Goal: Find specific page/section: Find specific page/section

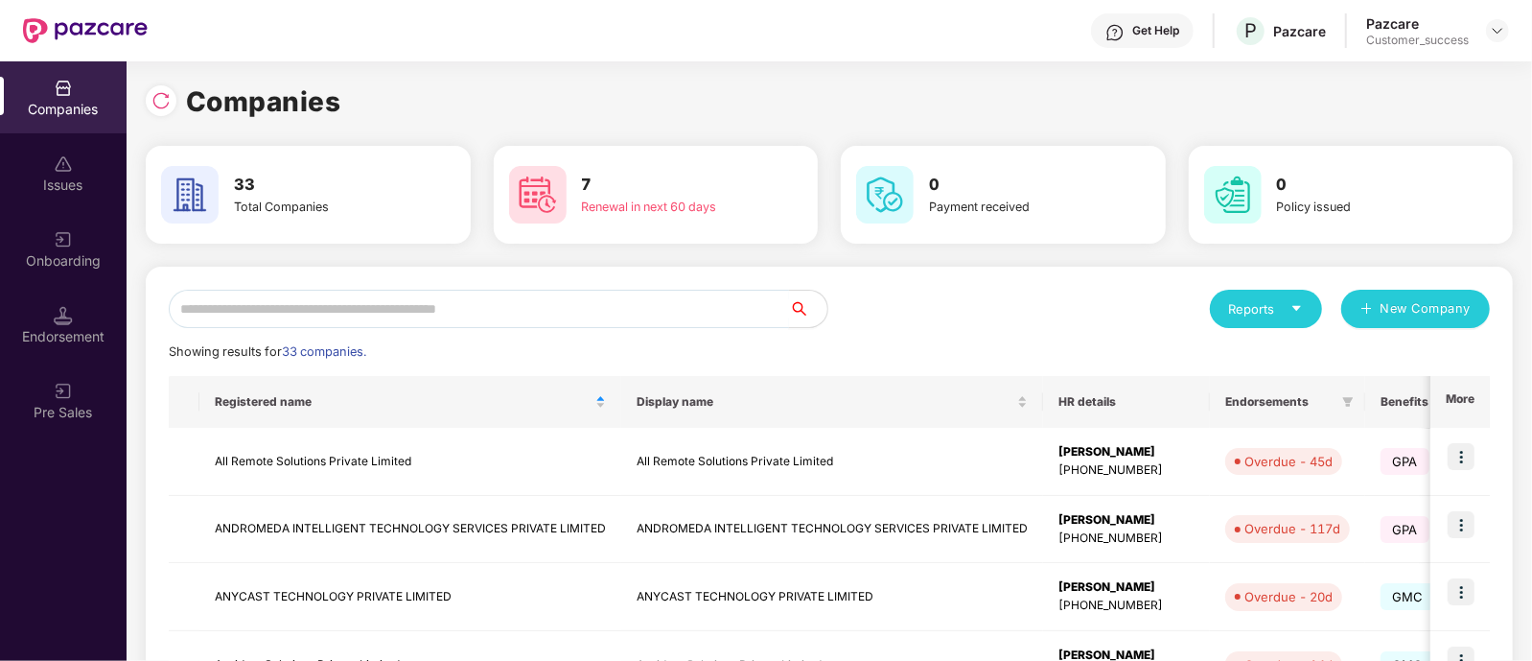
scroll to position [0, 1]
click at [556, 306] on input "text" at bounding box center [479, 309] width 620 height 38
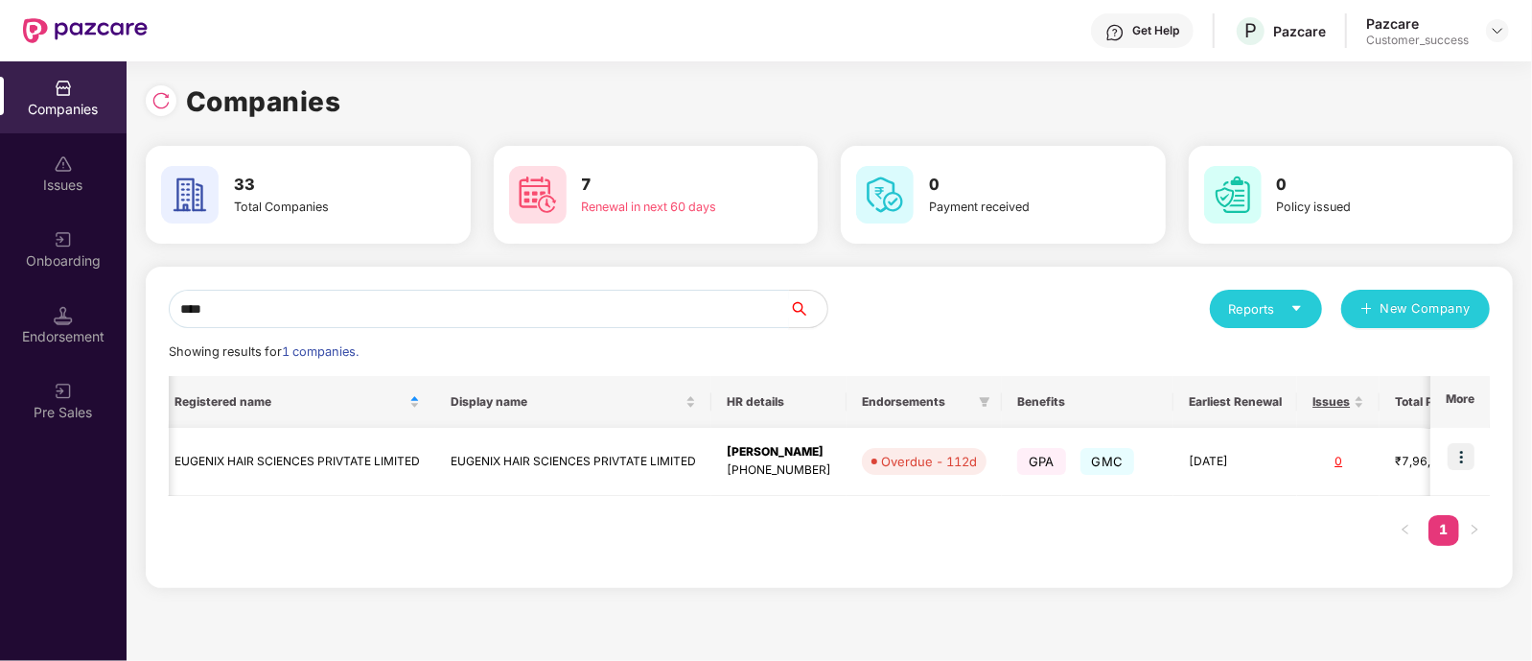
scroll to position [0, 0]
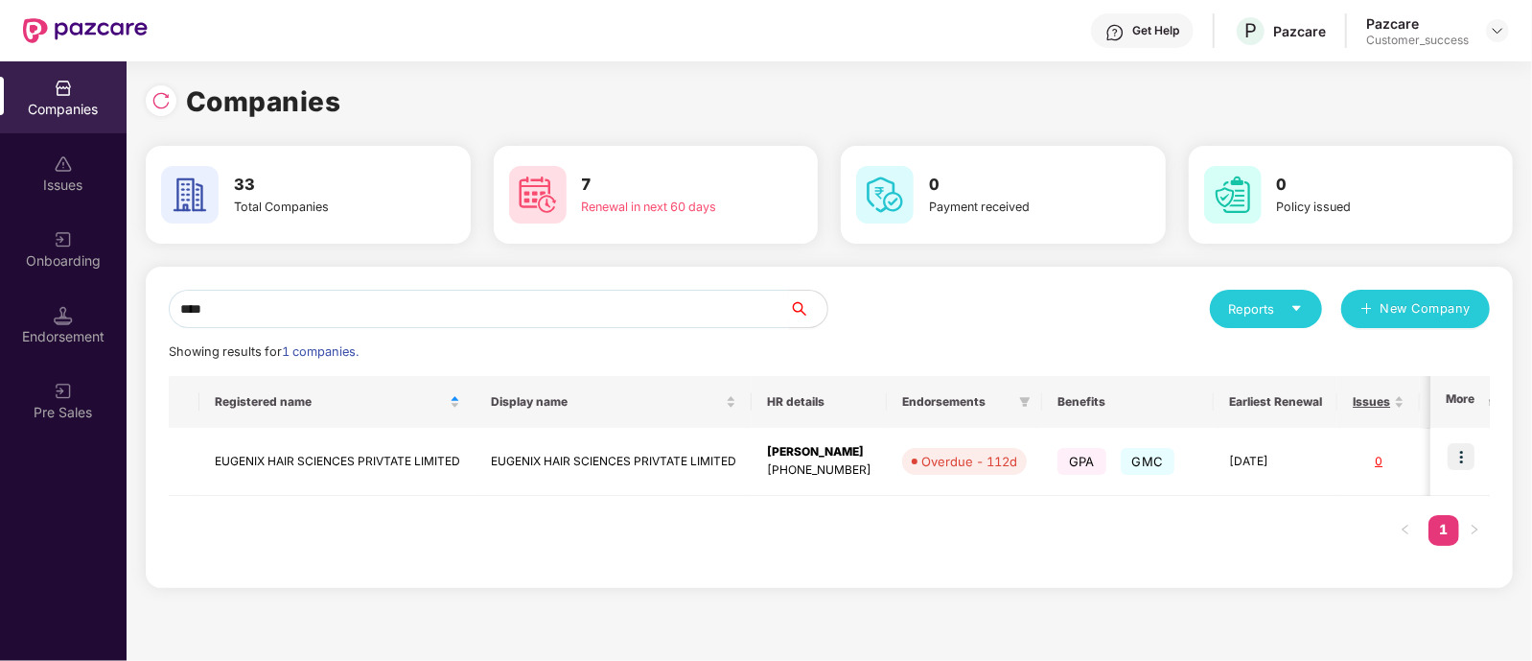
type input "****"
click at [1467, 452] on img at bounding box center [1461, 456] width 27 height 27
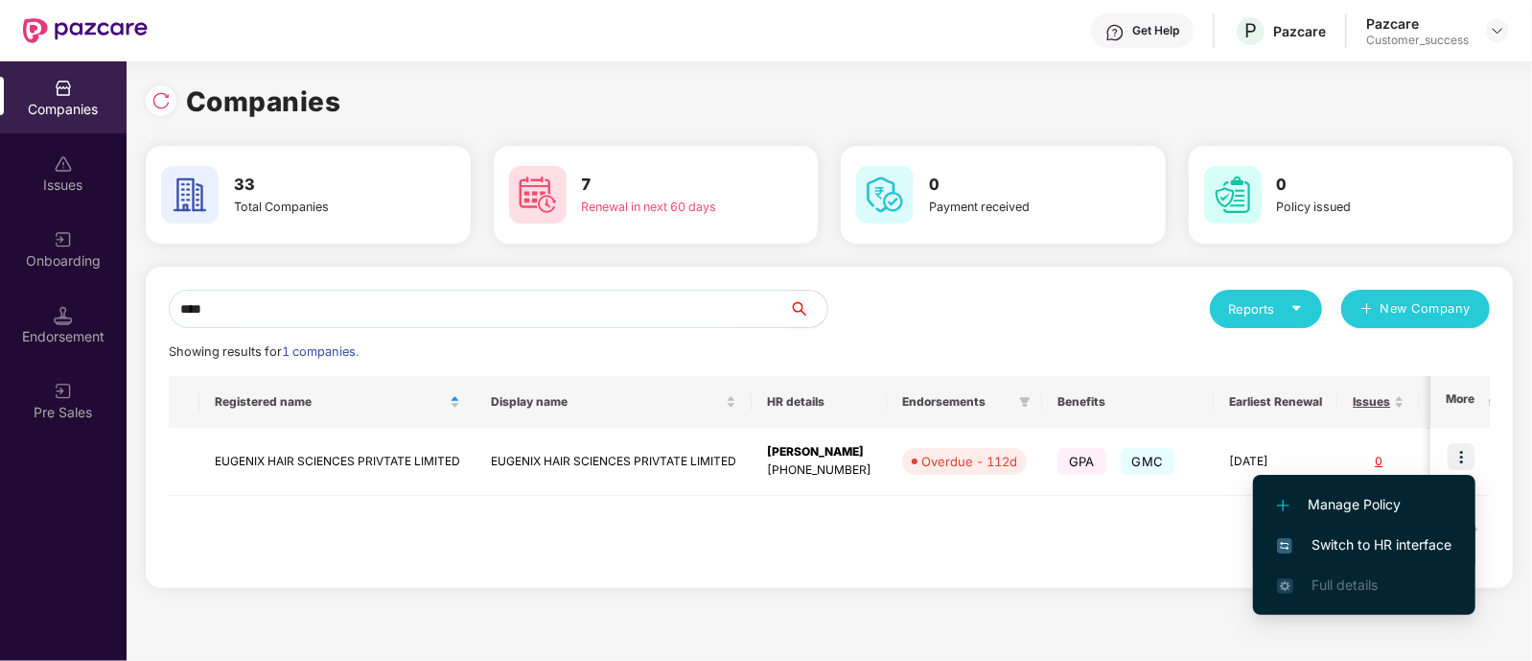
click at [1305, 551] on span "Switch to HR interface" at bounding box center [1364, 544] width 175 height 21
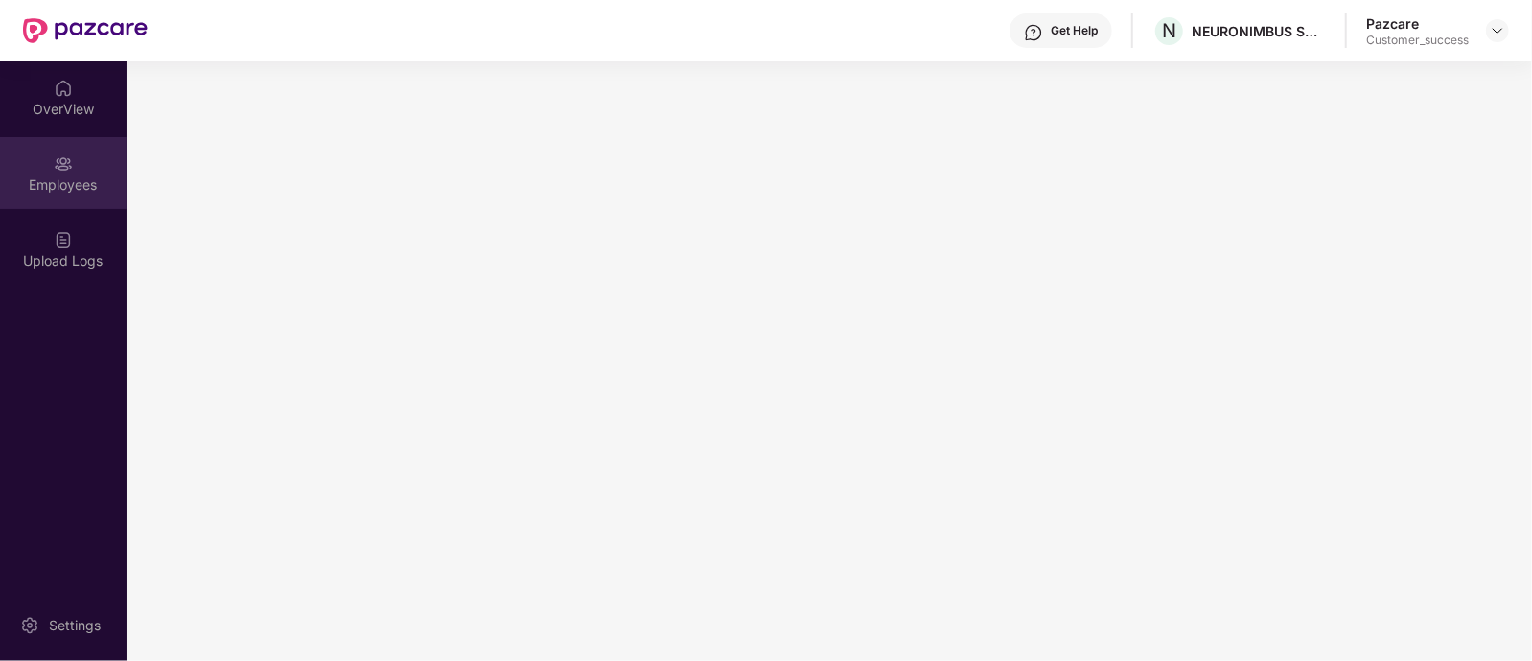
click at [75, 166] on div "Employees" at bounding box center [63, 173] width 127 height 72
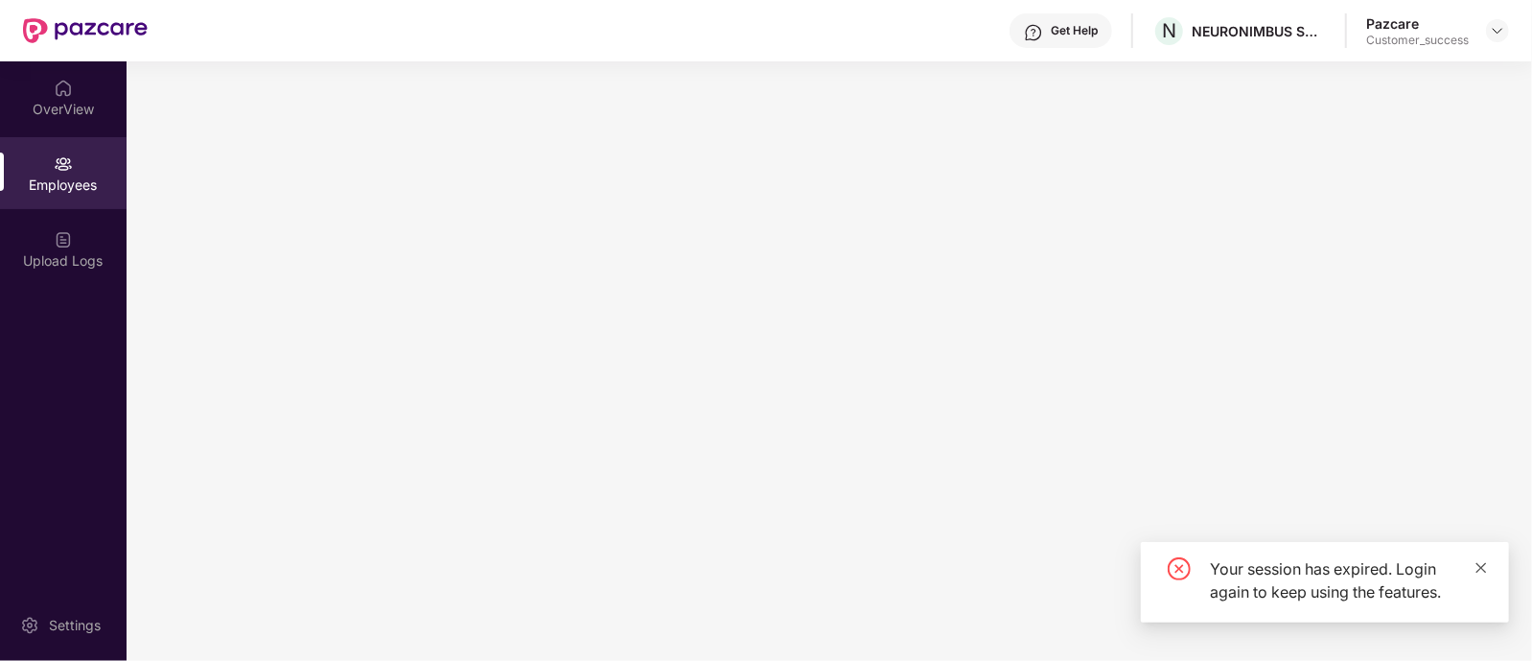
click at [1485, 564] on icon "close" at bounding box center [1482, 567] width 11 height 11
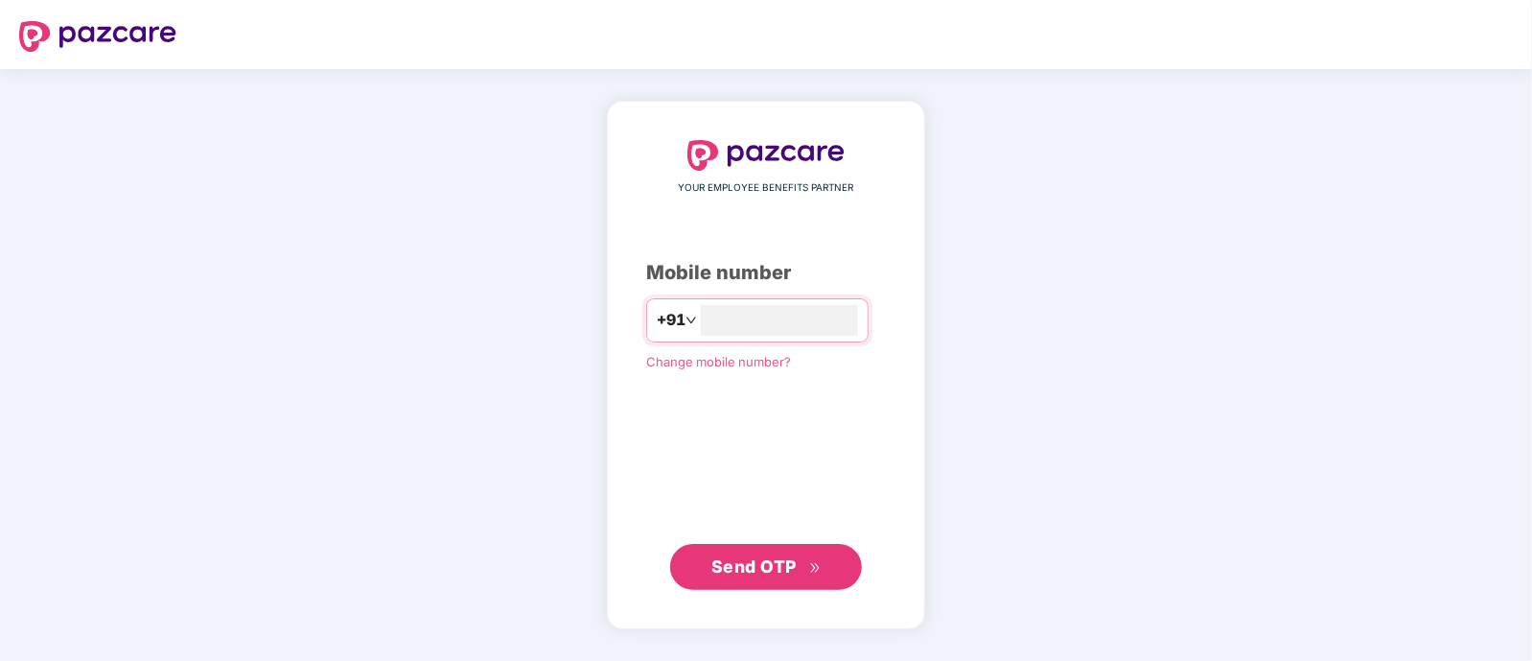
type input "**********"
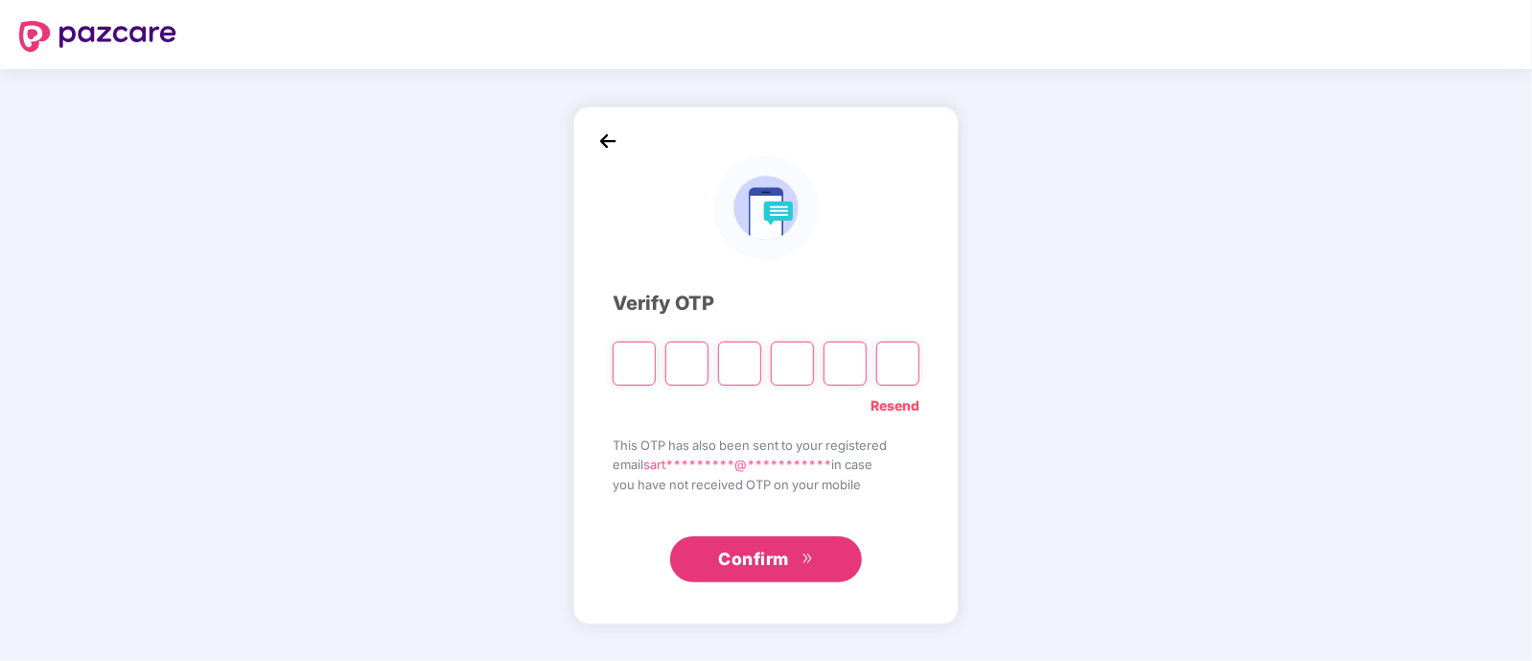
type input "*"
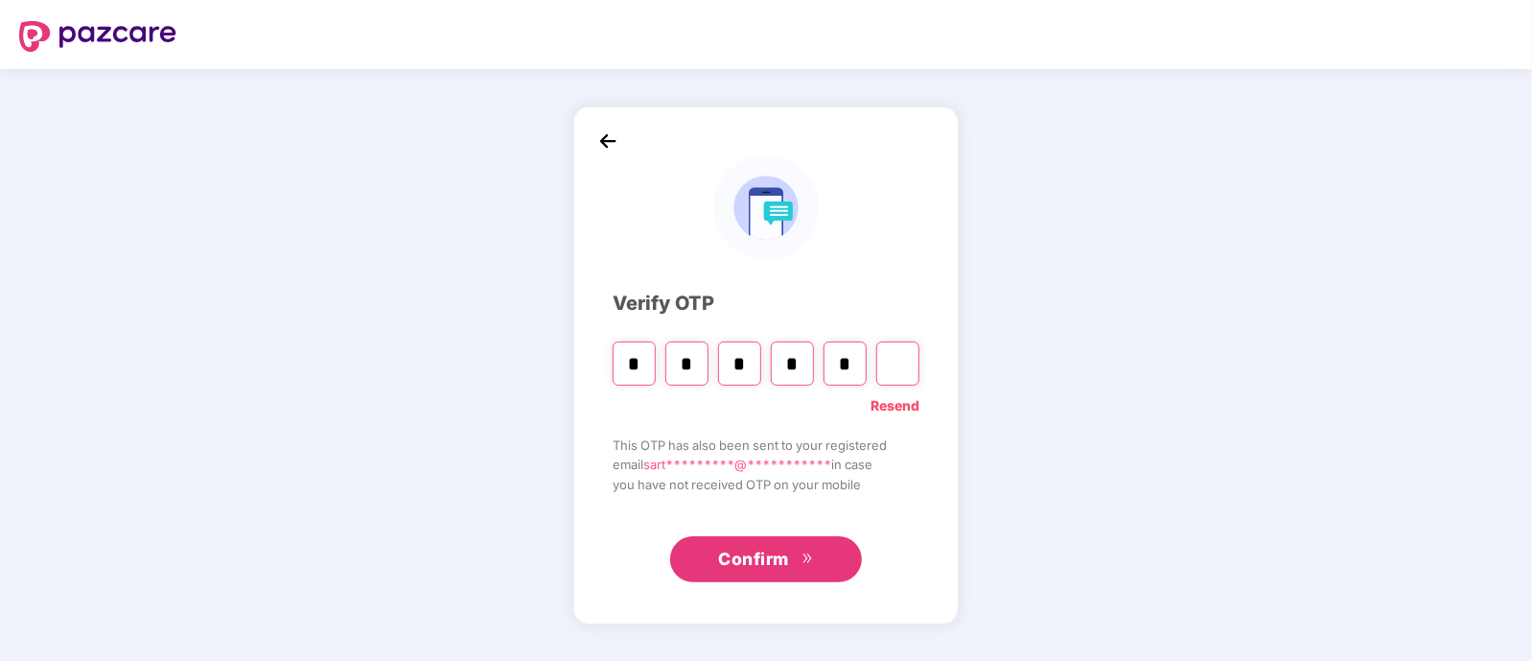
type input "*"
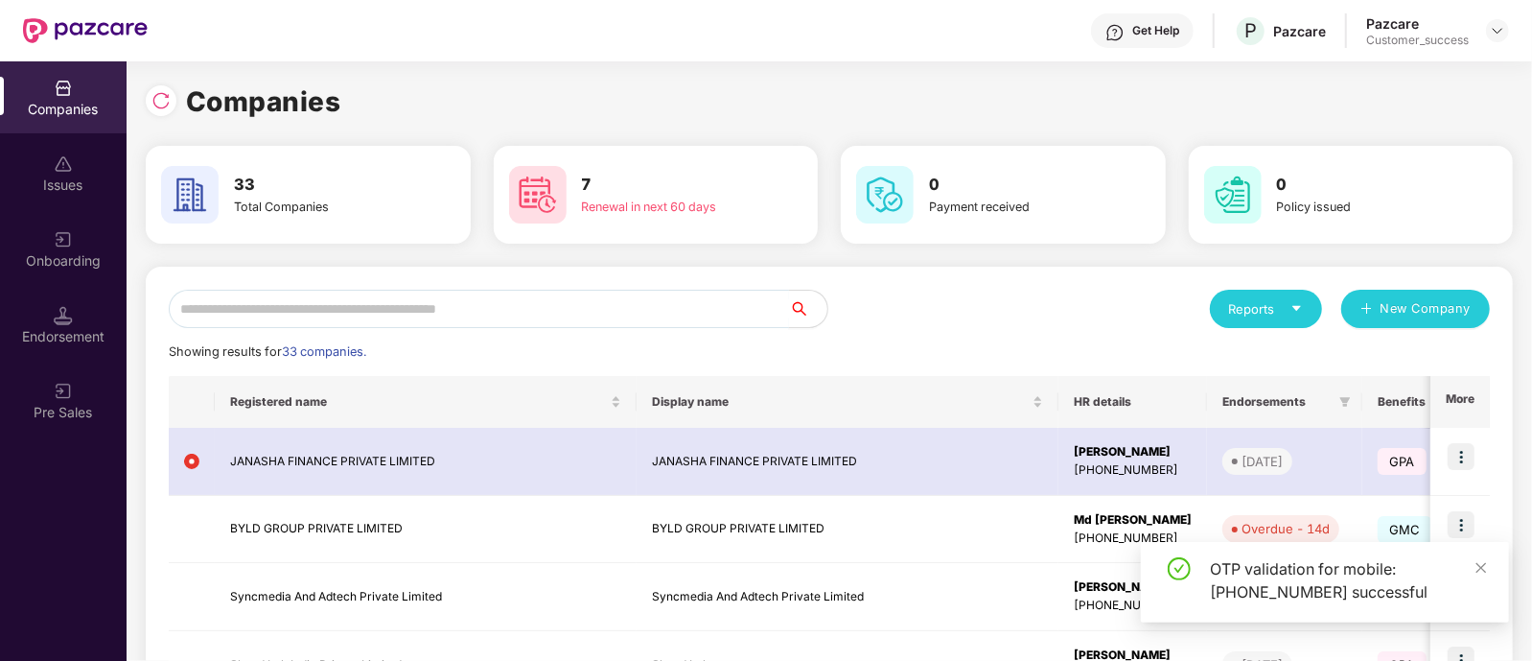
click at [374, 301] on input "text" at bounding box center [479, 309] width 620 height 38
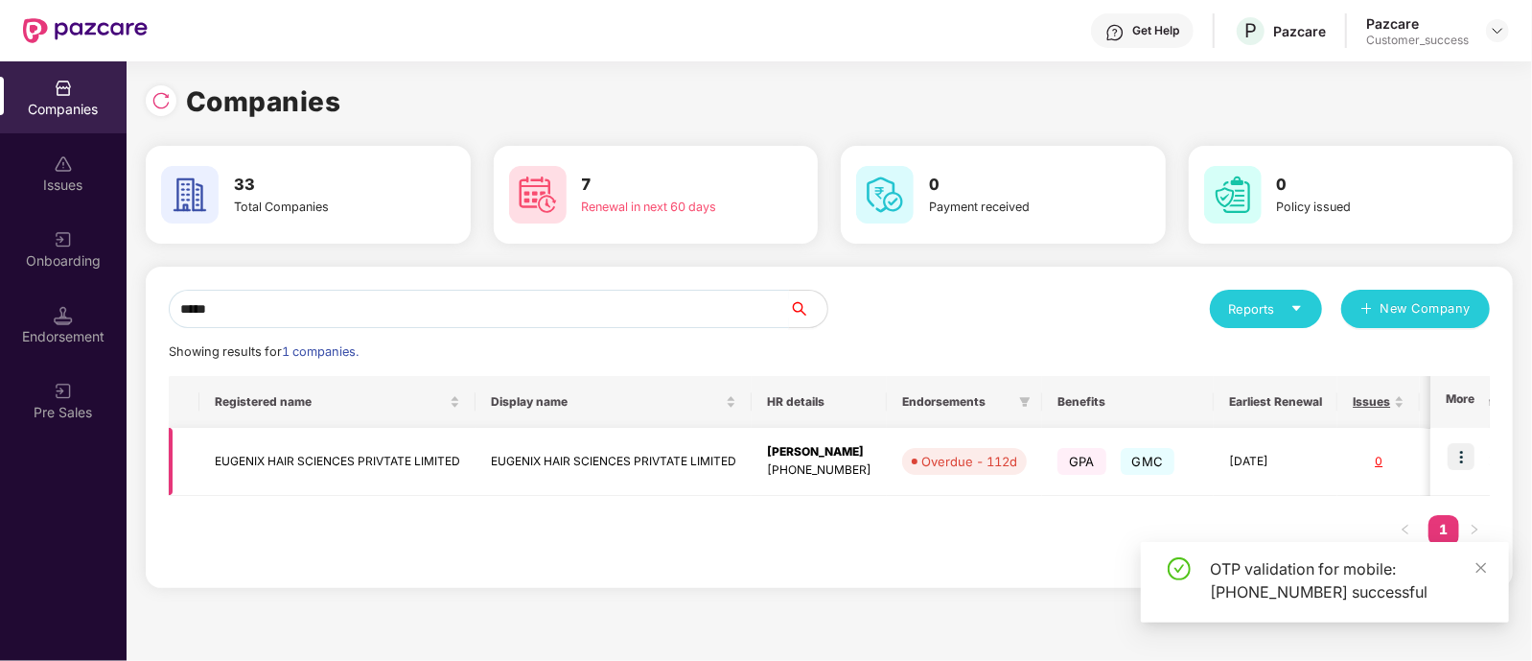
type input "*****"
click at [1468, 453] on img at bounding box center [1461, 456] width 27 height 27
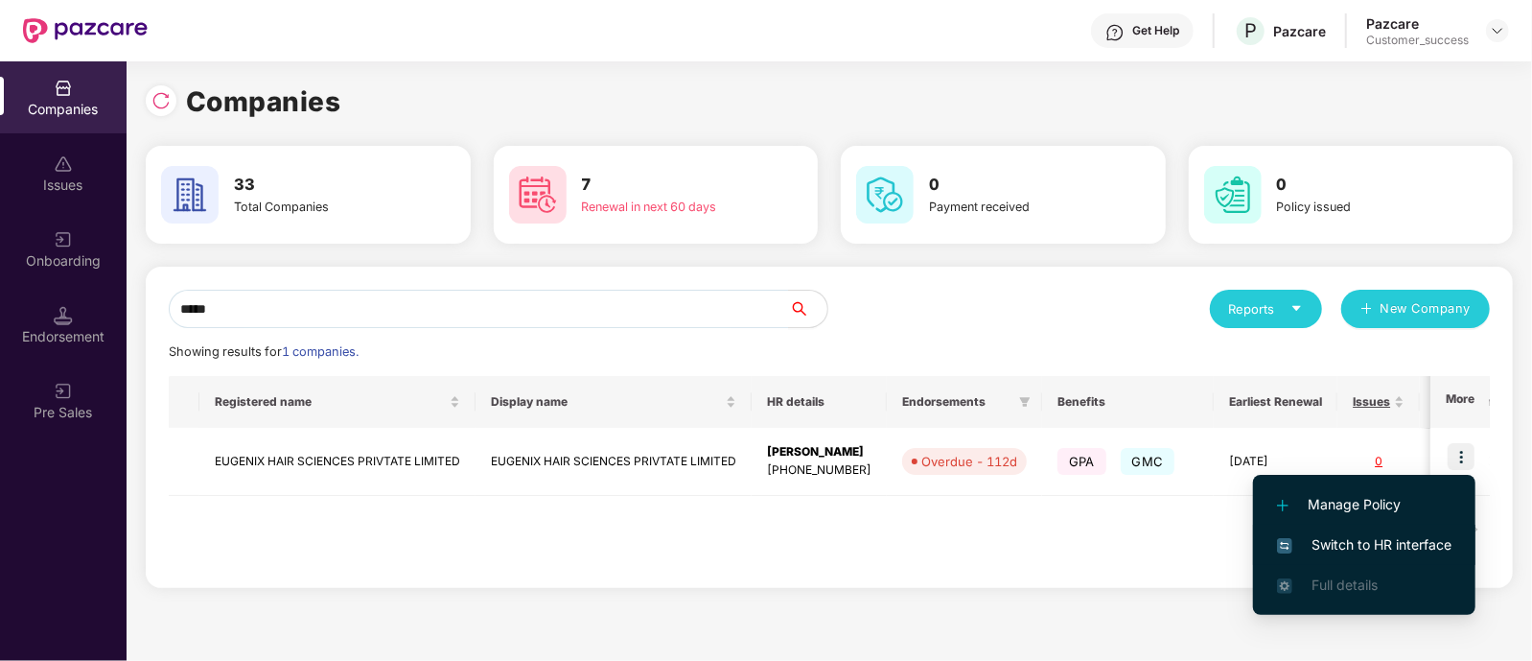
click at [1339, 539] on span "Switch to HR interface" at bounding box center [1364, 544] width 175 height 21
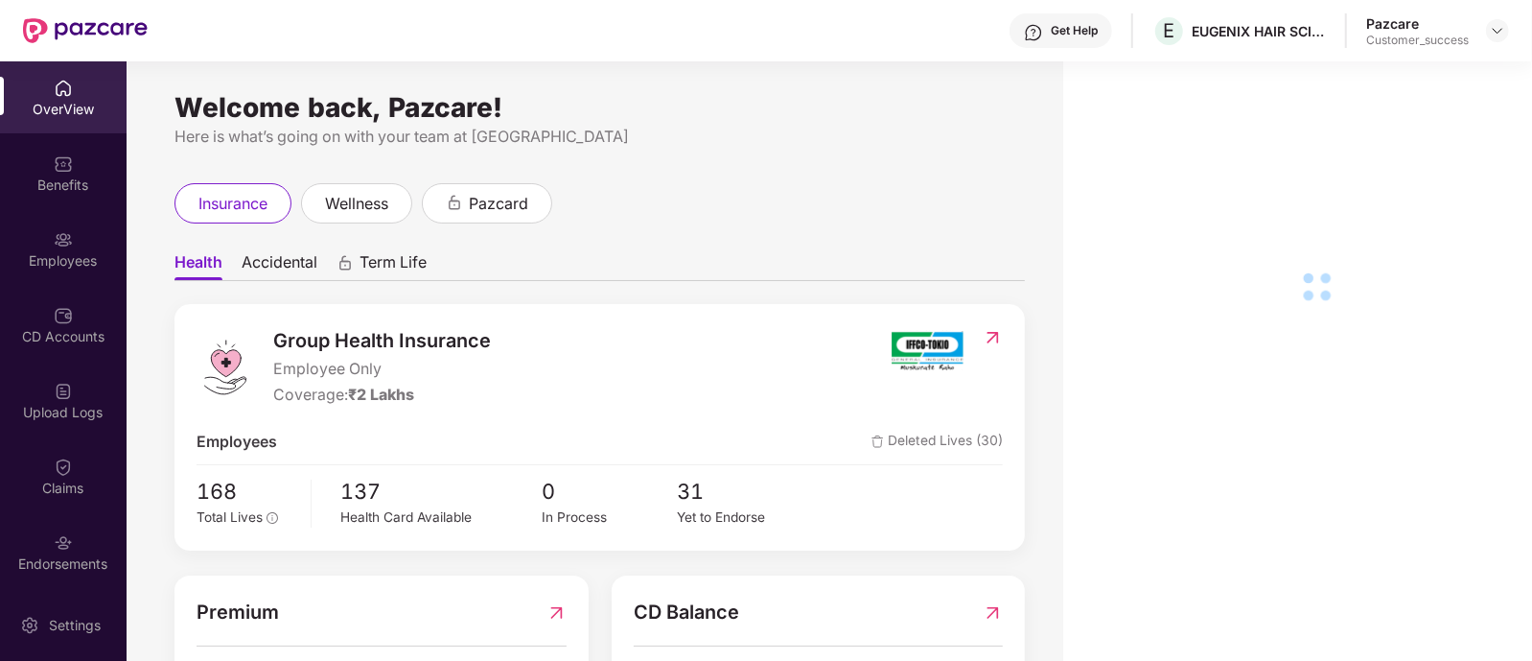
click at [79, 247] on div "Employees" at bounding box center [63, 249] width 127 height 72
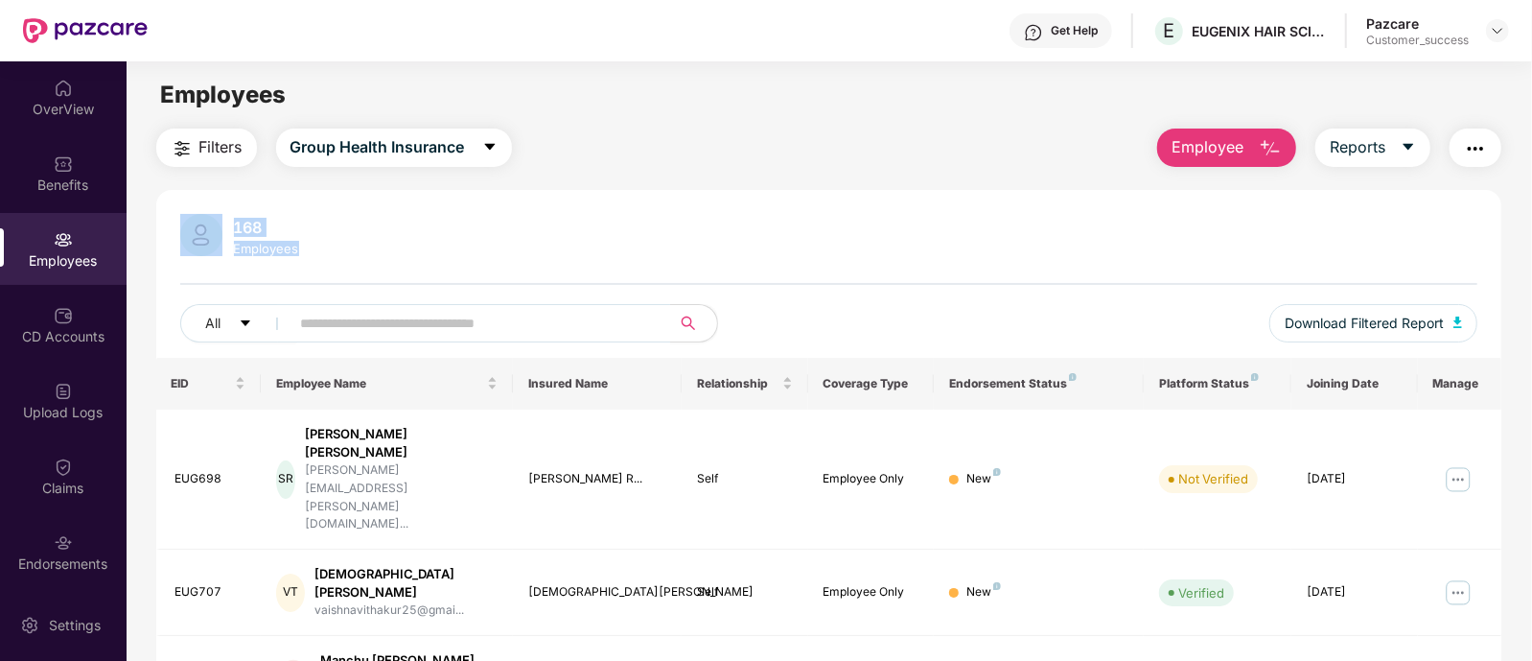
drag, startPoint x: 310, startPoint y: 244, endPoint x: 187, endPoint y: 218, distance: 125.4
click at [187, 218] on div "168 Employees" at bounding box center [829, 237] width 1298 height 46
click at [345, 235] on div "168 Employees" at bounding box center [829, 237] width 1298 height 46
click at [368, 257] on div "168 Employees" at bounding box center [829, 237] width 1298 height 46
click at [403, 149] on span "Group Health Insurance" at bounding box center [378, 147] width 175 height 24
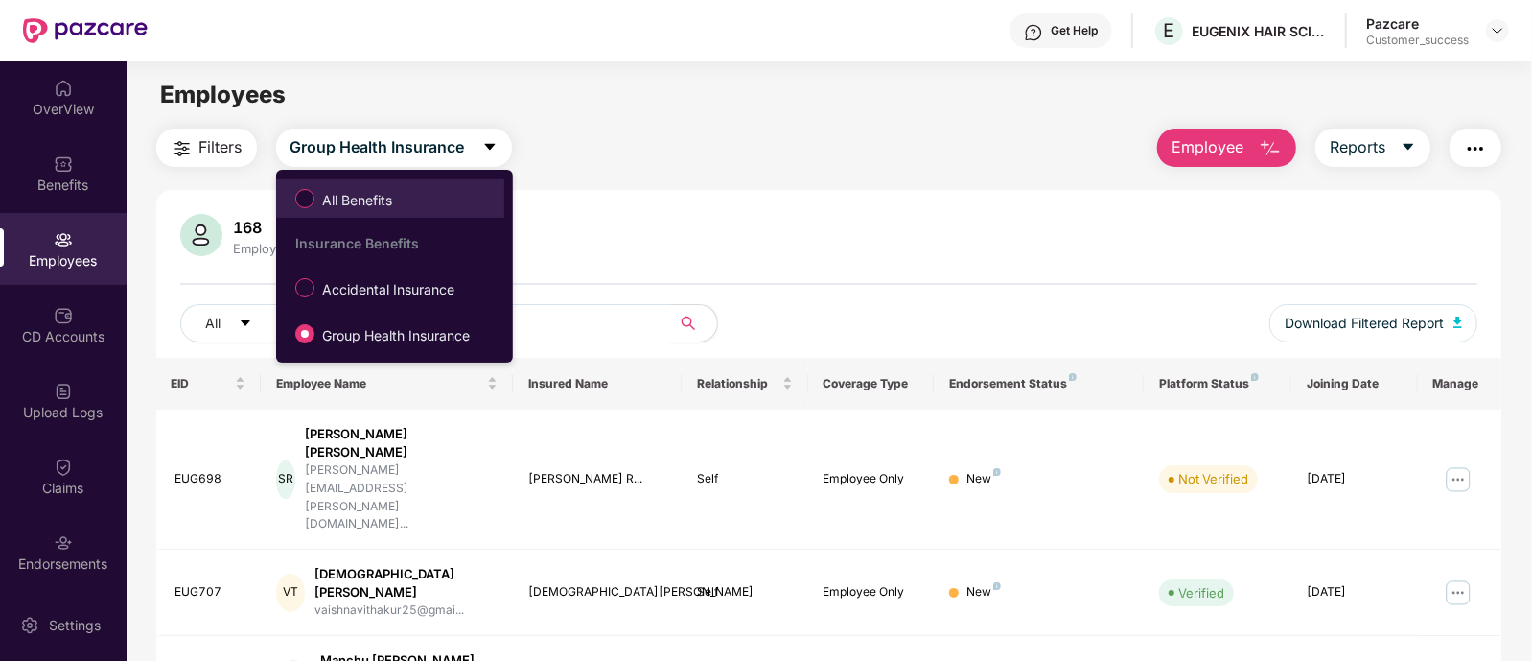
click at [382, 189] on label "All Benefits" at bounding box center [348, 198] width 124 height 33
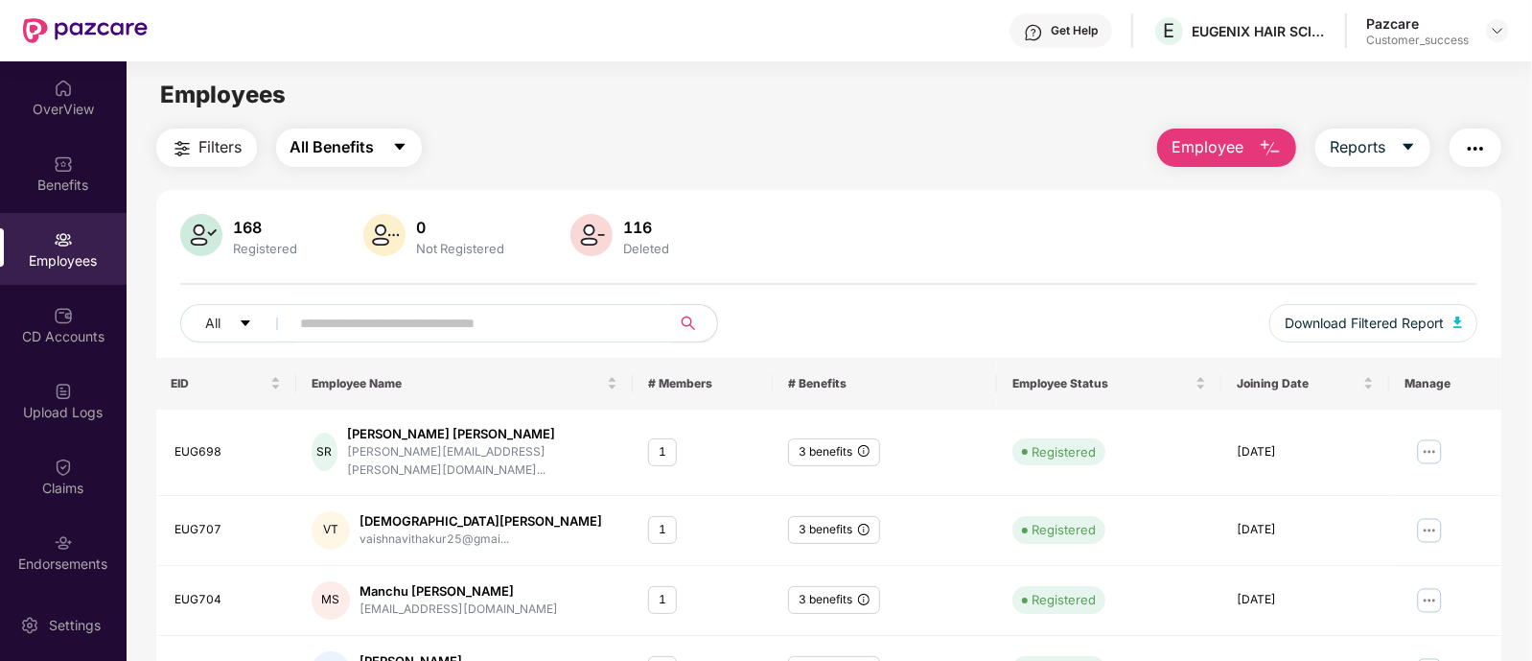
click at [391, 155] on button "All Benefits" at bounding box center [349, 147] width 146 height 38
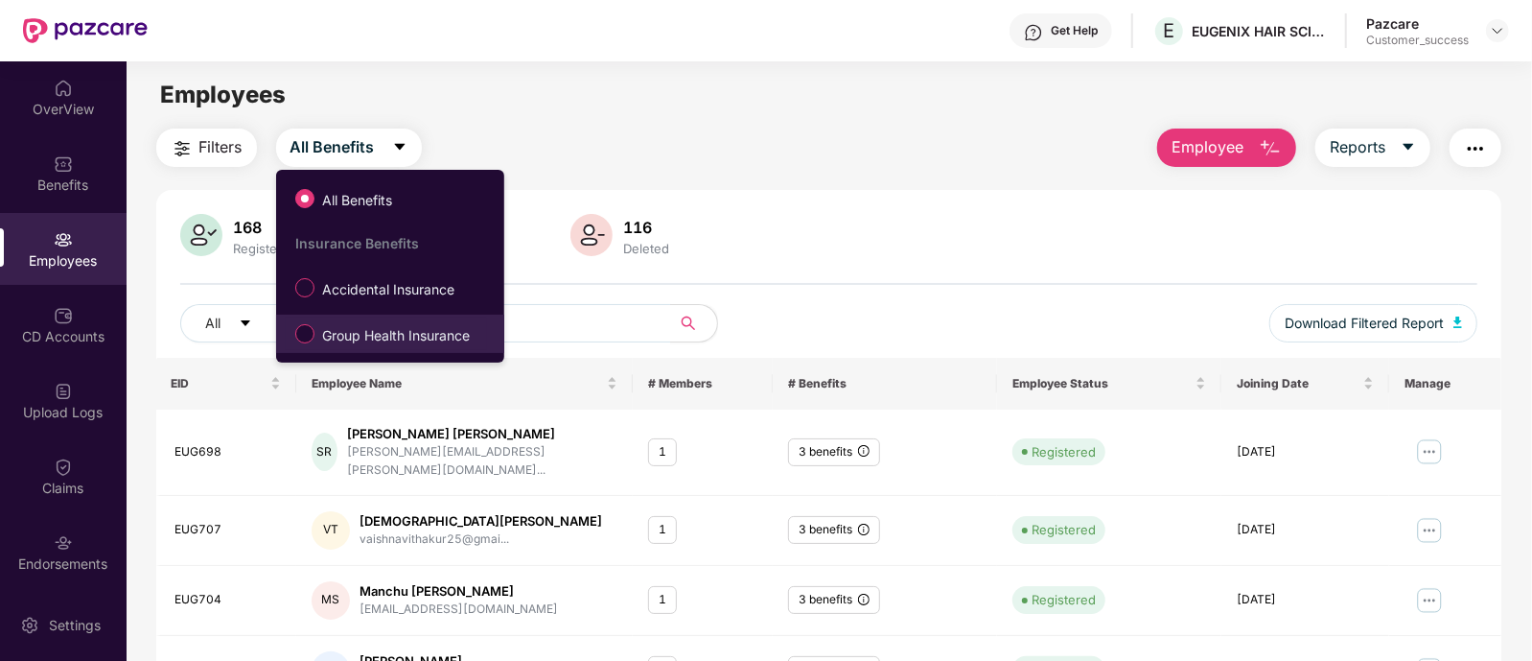
click at [382, 318] on label "Group Health Insurance" at bounding box center [386, 333] width 201 height 33
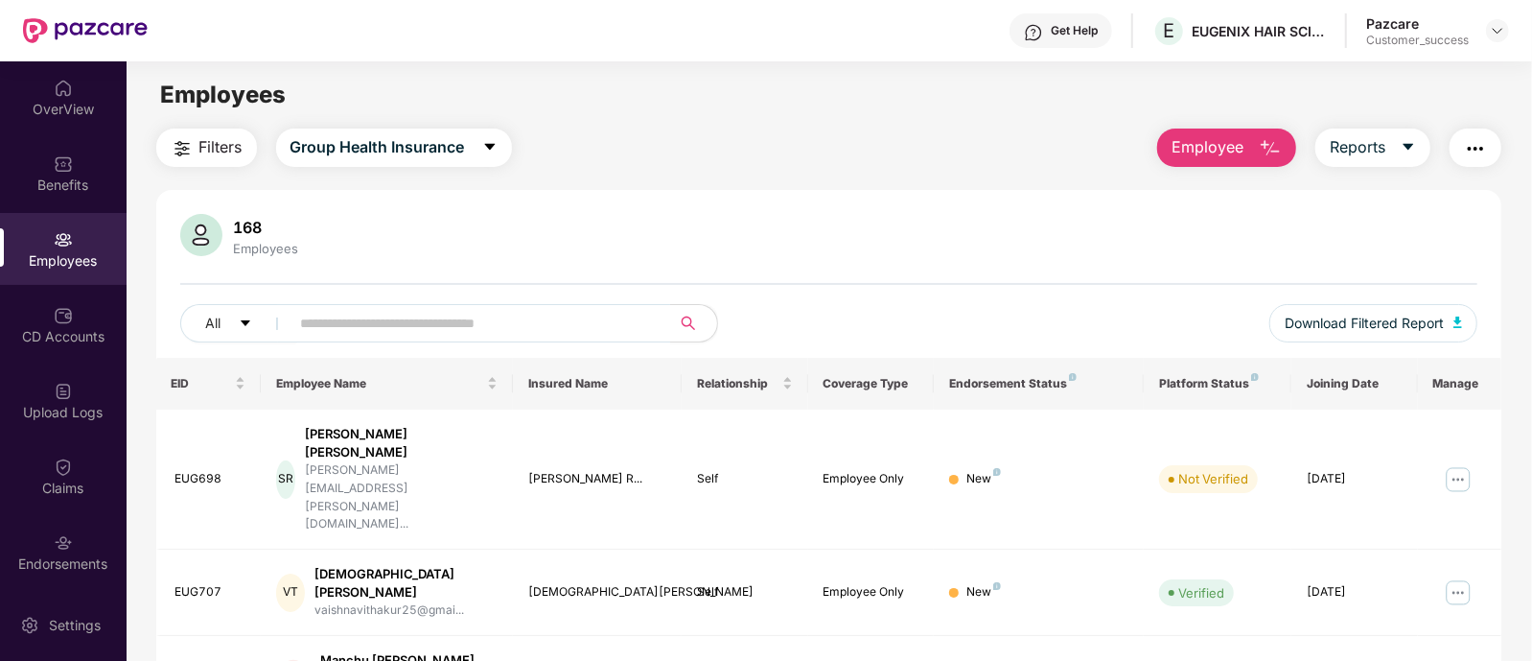
click at [259, 0] on div "Get Help E EUGENIX HAIR SCIENCES PRIVTATE LIMITED Pazcare Customer_success" at bounding box center [829, 30] width 1362 height 61
